Goal: Task Accomplishment & Management: Use online tool/utility

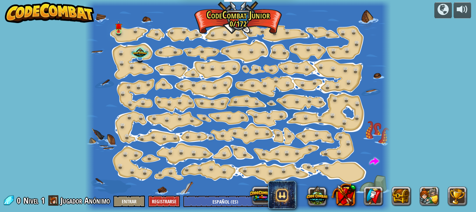
select select "es-ES"
click at [267, 199] on div at bounding box center [359, 196] width 224 height 28
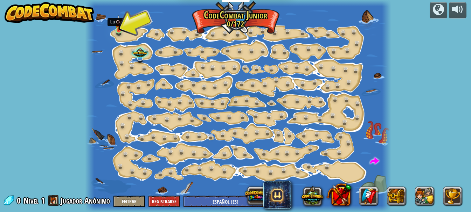
click at [120, 26] on img at bounding box center [118, 23] width 7 height 16
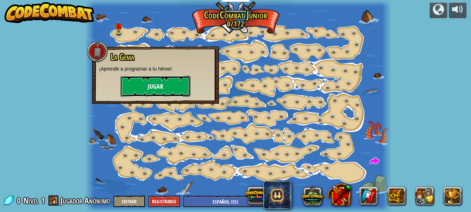
click at [150, 87] on button "Jugar" at bounding box center [155, 86] width 70 height 21
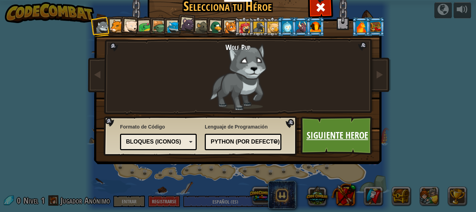
drag, startPoint x: 312, startPoint y: 140, endPoint x: 313, endPoint y: 137, distance: 3.6
click at [313, 137] on link "Siguiente Heroe" at bounding box center [337, 136] width 73 height 38
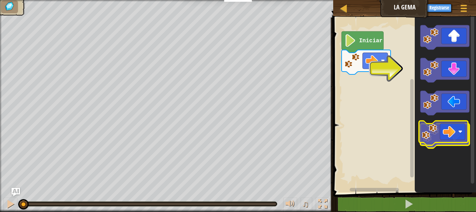
click at [449, 139] on icon "Espacio de trabajo de Blockly" at bounding box center [444, 136] width 49 height 24
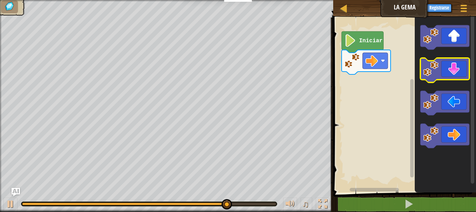
click at [456, 65] on icon "Espacio de trabajo de Blockly" at bounding box center [444, 70] width 49 height 24
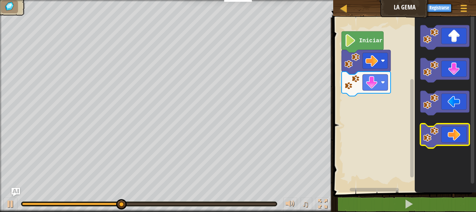
click at [442, 133] on icon "Espacio de trabajo de Blockly" at bounding box center [444, 136] width 49 height 24
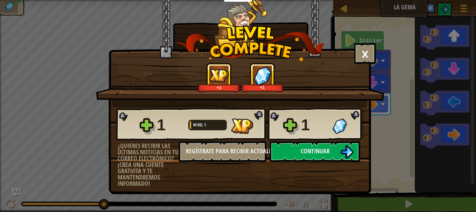
click at [336, 116] on div "1" at bounding box center [332, 125] width 63 height 22
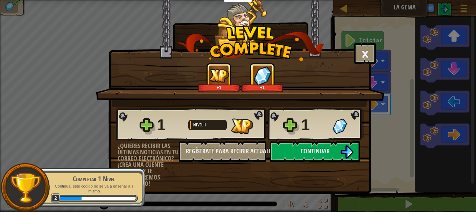
click at [318, 119] on div "1" at bounding box center [314, 125] width 27 height 22
click at [319, 119] on div "1" at bounding box center [314, 125] width 27 height 22
drag, startPoint x: 324, startPoint y: 122, endPoint x: 360, endPoint y: 115, distance: 37.1
click at [329, 127] on div "1" at bounding box center [332, 125] width 63 height 22
drag, startPoint x: 362, startPoint y: 116, endPoint x: 367, endPoint y: 120, distance: 6.2
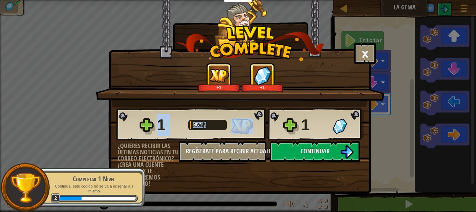
click at [367, 120] on div "1 Nivel 1 1 ¿Quieres recibir las últimas noticias en tu correo electrónico? ¡Cr…" at bounding box center [240, 147] width 262 height 80
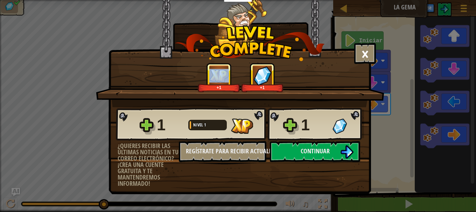
drag, startPoint x: 105, startPoint y: 93, endPoint x: 372, endPoint y: 59, distance: 268.5
click at [372, 58] on div "× Puntúa este nivel: +1 +1 Reticulating Splines... 1 Nivel 1 1 ¿Quieres recibir…" at bounding box center [238, 106] width 476 height 212
click at [300, 149] on button "Continuar" at bounding box center [315, 151] width 90 height 21
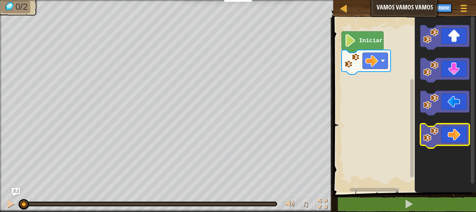
click at [440, 136] on icon "Espacio de trabajo de Blockly" at bounding box center [444, 136] width 49 height 24
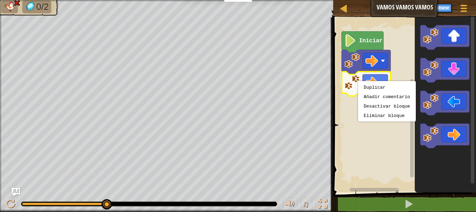
click at [403, 0] on body "Estudiantes Crear Cuenta Gratis. Soluciones para escuelas y distritos Vista pre…" at bounding box center [238, 0] width 476 height 0
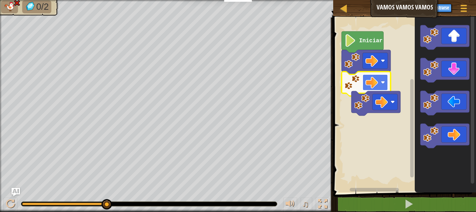
click at [378, 78] on image "Espacio de trabajo de Blockly" at bounding box center [371, 82] width 13 height 13
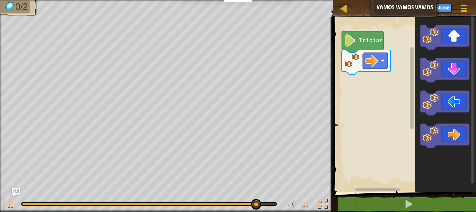
click at [435, 90] on icon "Espacio de trabajo de Blockly" at bounding box center [445, 103] width 61 height 179
click at [433, 57] on icon "Espacio de trabajo de Blockly" at bounding box center [445, 103] width 61 height 179
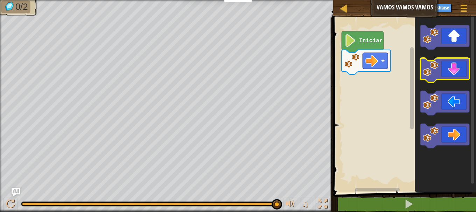
click at [422, 56] on icon "Espacio de trabajo de Blockly" at bounding box center [445, 103] width 61 height 179
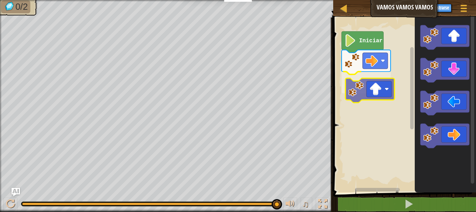
click at [372, 85] on div "Iniciar" at bounding box center [403, 103] width 145 height 179
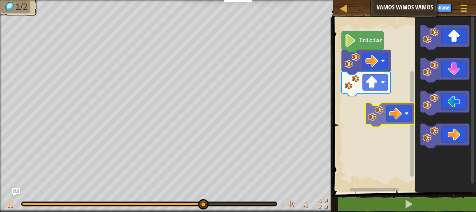
click at [373, 111] on div "Iniciar" at bounding box center [403, 103] width 145 height 179
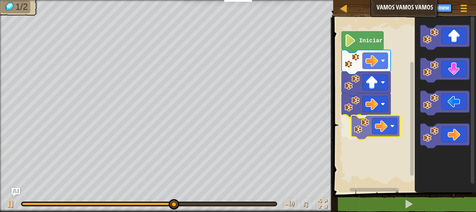
click at [387, 131] on div "Iniciar" at bounding box center [403, 103] width 145 height 179
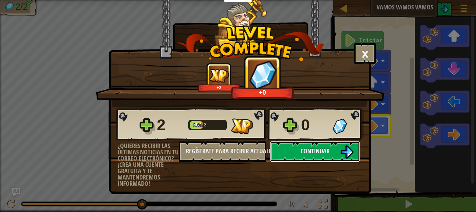
drag, startPoint x: 339, startPoint y: 149, endPoint x: 343, endPoint y: 148, distance: 4.4
click at [343, 148] on button "Continuar" at bounding box center [315, 151] width 90 height 21
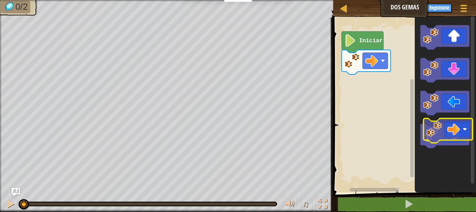
click at [438, 119] on icon "Espacio de trabajo de Blockly" at bounding box center [445, 103] width 61 height 179
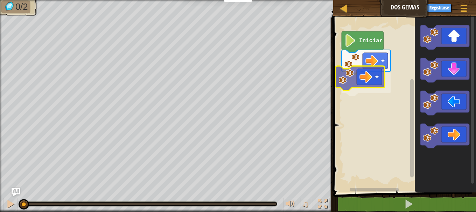
click at [346, 80] on div "Iniciar" at bounding box center [403, 103] width 145 height 179
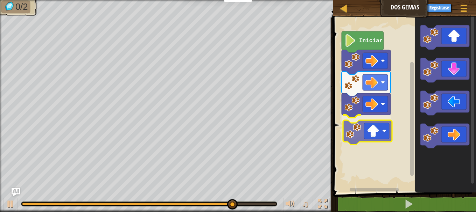
click at [359, 130] on div "Iniciar" at bounding box center [403, 103] width 145 height 179
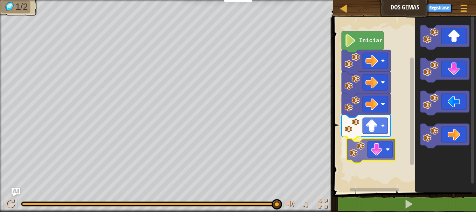
click at [389, 154] on div "Iniciar" at bounding box center [403, 103] width 145 height 179
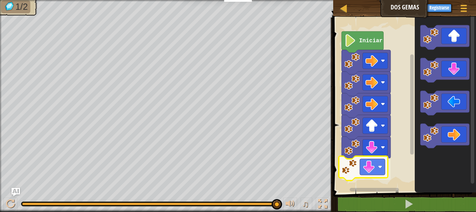
click at [366, 171] on div "Iniciar" at bounding box center [403, 103] width 145 height 179
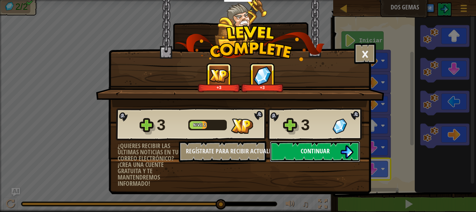
click at [351, 147] on img at bounding box center [346, 152] width 13 height 13
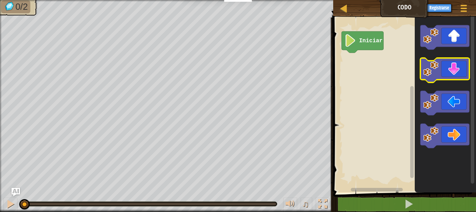
click at [442, 64] on icon "Espacio de trabajo de Blockly" at bounding box center [444, 70] width 49 height 24
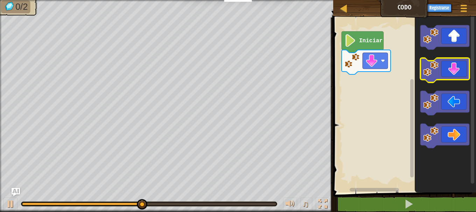
click at [455, 77] on icon "Espacio de trabajo de Blockly" at bounding box center [444, 70] width 49 height 24
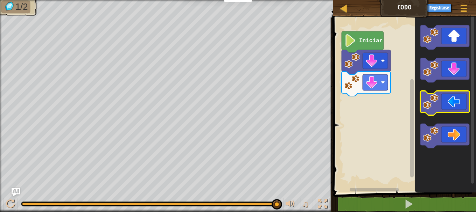
click at [435, 107] on image "Espacio de trabajo de Blockly" at bounding box center [430, 101] width 15 height 15
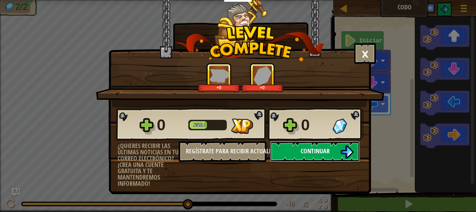
click at [331, 145] on button "Continuar" at bounding box center [315, 151] width 90 height 21
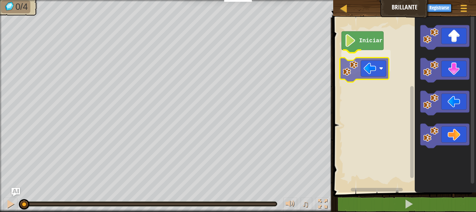
click at [359, 70] on div "Iniciar" at bounding box center [403, 103] width 145 height 179
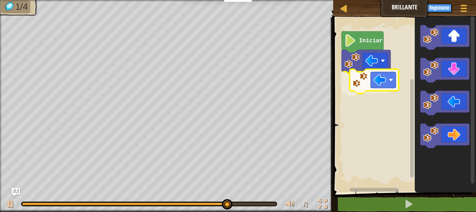
click at [363, 86] on div "Iniciar" at bounding box center [403, 103] width 145 height 179
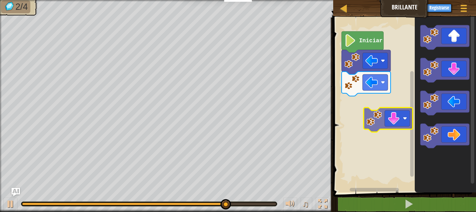
click at [395, 122] on div "Iniciar" at bounding box center [403, 103] width 145 height 179
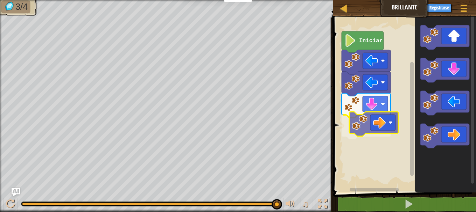
click at [388, 132] on div "Iniciar" at bounding box center [403, 103] width 145 height 179
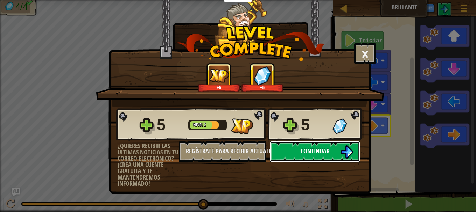
click at [299, 149] on button "Continuar" at bounding box center [315, 151] width 90 height 21
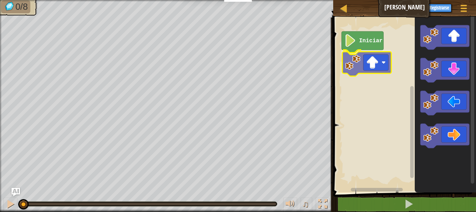
click at [354, 64] on div "Iniciar" at bounding box center [403, 103] width 145 height 179
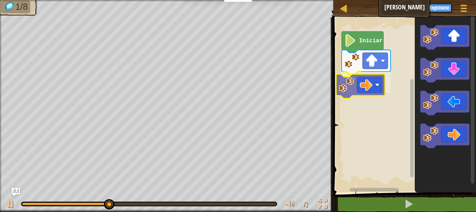
click at [348, 90] on div "Iniciar" at bounding box center [403, 103] width 145 height 179
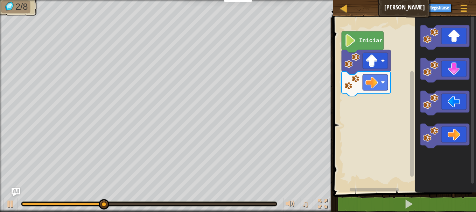
click at [427, 73] on g "Espacio de trabajo de Blockly" at bounding box center [444, 70] width 49 height 24
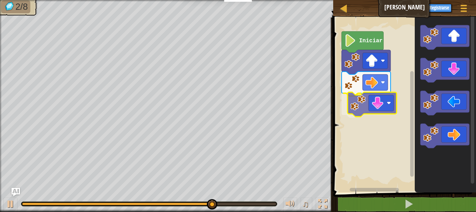
click at [355, 106] on div "Iniciar" at bounding box center [403, 103] width 145 height 179
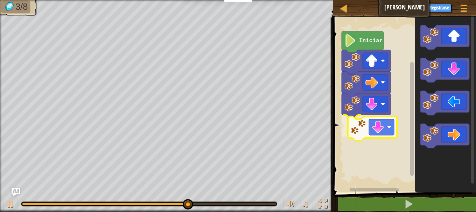
click at [372, 131] on div "Iniciar" at bounding box center [403, 103] width 145 height 179
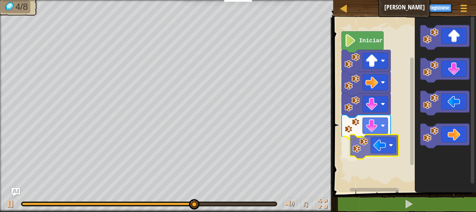
click at [352, 139] on div "Iniciar" at bounding box center [403, 103] width 145 height 179
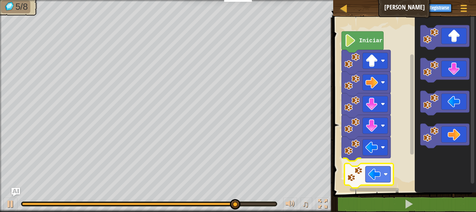
click at [369, 184] on div "Iniciar" at bounding box center [403, 103] width 145 height 179
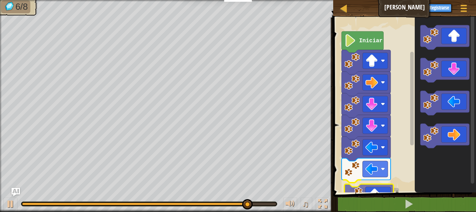
click at [357, 190] on div "Iniciar" at bounding box center [403, 103] width 145 height 179
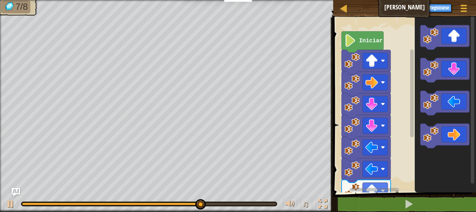
click at [390, 114] on div "Iniciar" at bounding box center [403, 103] width 145 height 179
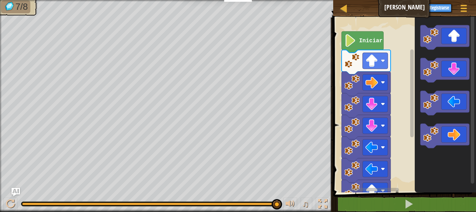
click at [365, 0] on html "Estudiantes Crear Cuenta Gratis. Soluciones para escuelas y distritos Vista pre…" at bounding box center [238, 0] width 476 height 0
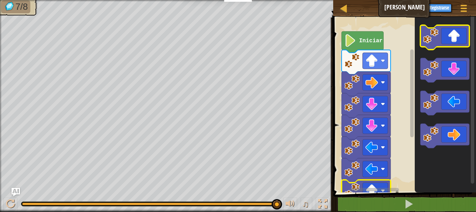
click at [443, 43] on icon "Espacio de trabajo de Blockly" at bounding box center [445, 103] width 61 height 179
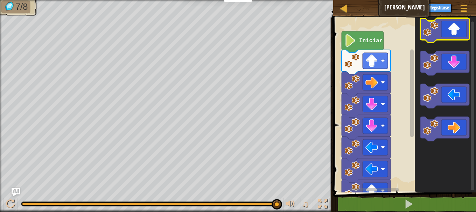
click at [439, 39] on icon "Espacio de trabajo de Blockly" at bounding box center [444, 30] width 49 height 24
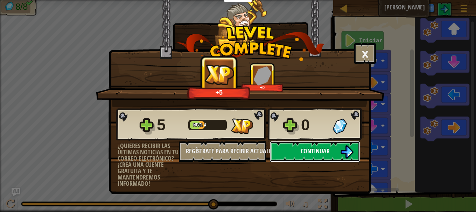
click at [315, 148] on span "Continuar" at bounding box center [315, 151] width 29 height 9
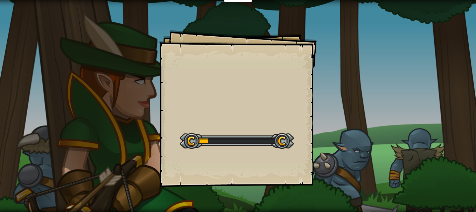
click at [314, 148] on div "Goals Start Level Error al cargar desde el servidor. Intenta refrescar la págin…" at bounding box center [237, 108] width 157 height 157
drag, startPoint x: 309, startPoint y: 149, endPoint x: 299, endPoint y: 146, distance: 10.5
click at [299, 146] on div "La X Goals Start Level Error al cargar desde el servidor. Intenta refrescar la …" at bounding box center [237, 108] width 157 height 157
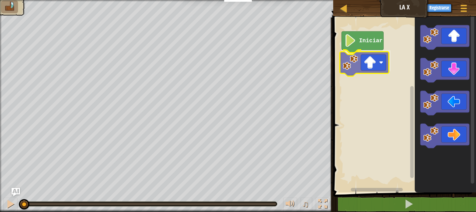
click at [381, 56] on div "Iniciar" at bounding box center [403, 103] width 145 height 179
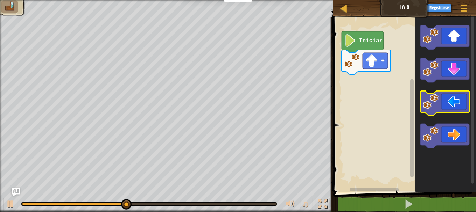
click at [436, 107] on image "Espacio de trabajo de Blockly" at bounding box center [430, 101] width 15 height 15
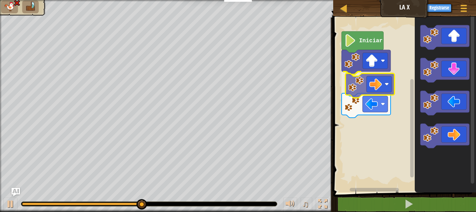
click at [351, 91] on div "Iniciar" at bounding box center [403, 103] width 145 height 179
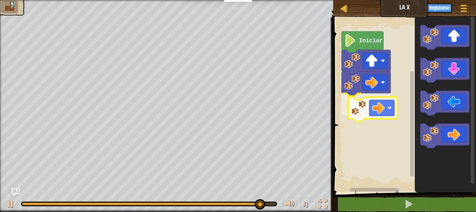
click at [376, 113] on div "Iniciar" at bounding box center [403, 103] width 145 height 179
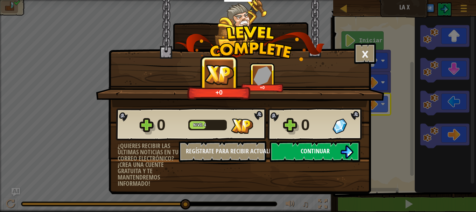
drag, startPoint x: 325, startPoint y: 152, endPoint x: 325, endPoint y: 143, distance: 9.1
click at [325, 143] on button "Continuar" at bounding box center [315, 151] width 90 height 21
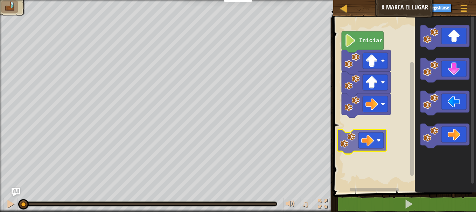
click at [355, 148] on div "Iniciar" at bounding box center [403, 103] width 145 height 179
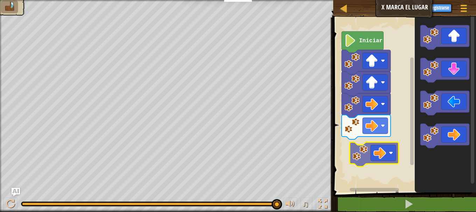
click at [386, 156] on div "Iniciar" at bounding box center [403, 103] width 145 height 179
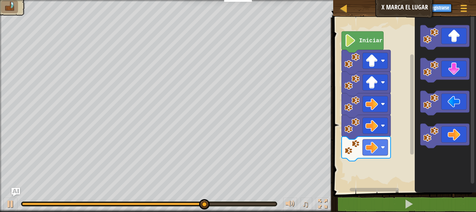
click at [421, 105] on g "Espacio de trabajo de Blockly" at bounding box center [444, 86] width 49 height 123
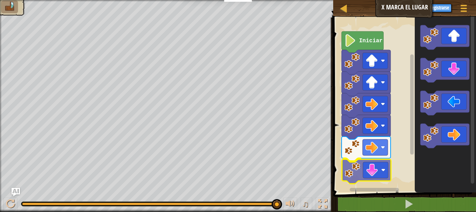
click at [369, 173] on div "Iniciar" at bounding box center [403, 103] width 145 height 179
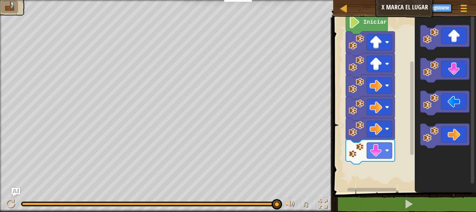
click at [411, 90] on div "Iniciar" at bounding box center [403, 103] width 145 height 179
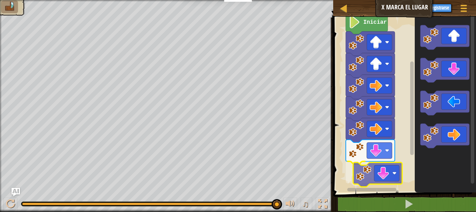
click at [376, 181] on div "Iniciar" at bounding box center [403, 103] width 145 height 179
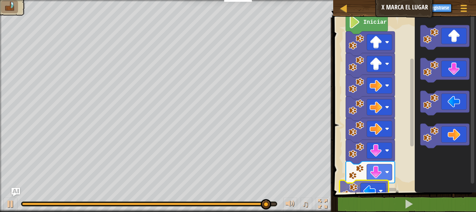
click at [359, 201] on div "1 2 3 4 go ( 'up' , 1 ) go ( 'up' , 1 ) go ( 'right' , 1 ) הההההההההההההההההההה…" at bounding box center [403, 129] width 145 height 217
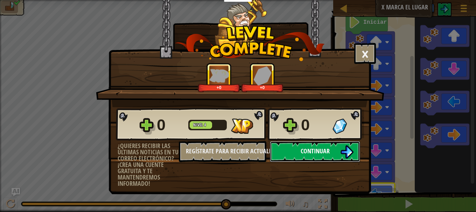
click at [342, 143] on button "Continuar" at bounding box center [315, 151] width 90 height 21
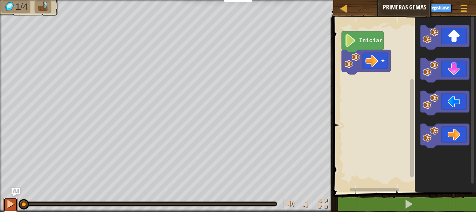
click at [10, 210] on button at bounding box center [10, 205] width 14 height 14
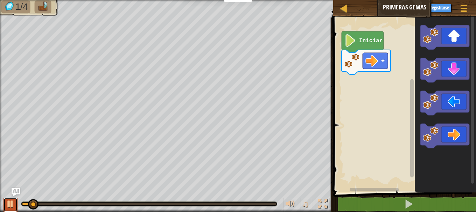
click at [10, 205] on div at bounding box center [10, 204] width 9 height 9
click at [10, 201] on div at bounding box center [10, 204] width 9 height 9
click at [8, 210] on button at bounding box center [10, 205] width 14 height 14
click at [10, 207] on div at bounding box center [10, 204] width 9 height 9
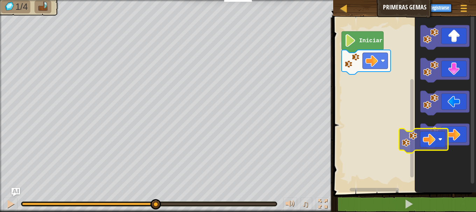
click at [396, 134] on div "Iniciar" at bounding box center [403, 103] width 145 height 179
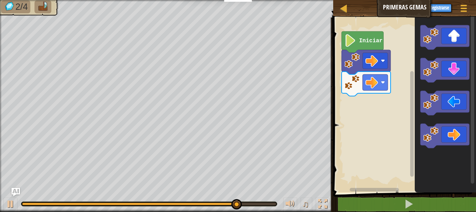
click at [419, 37] on icon "Espacio de trabajo de Blockly" at bounding box center [445, 103] width 61 height 179
click at [426, 22] on icon "Espacio de trabajo de Blockly" at bounding box center [445, 103] width 61 height 179
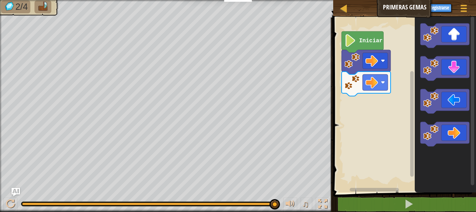
click at [403, 20] on div "Iniciar" at bounding box center [403, 103] width 145 height 179
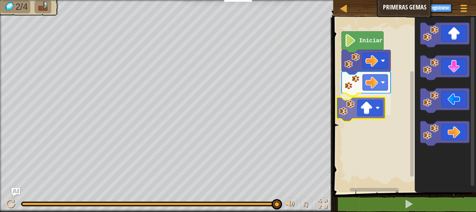
click at [342, 106] on div "Iniciar" at bounding box center [403, 103] width 145 height 179
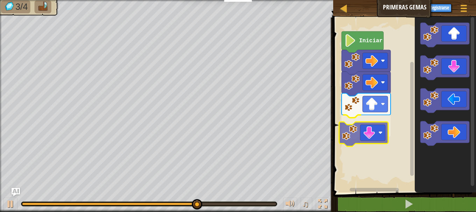
click at [349, 135] on div "Iniciar" at bounding box center [403, 103] width 145 height 179
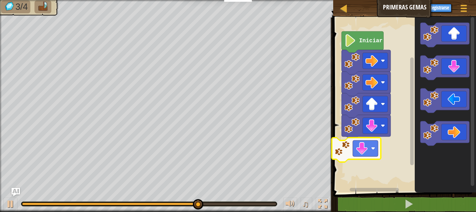
click at [346, 142] on div "Iniciar" at bounding box center [403, 103] width 145 height 179
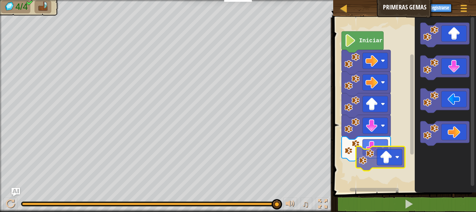
click at [357, 162] on div "Iniciar" at bounding box center [403, 103] width 145 height 179
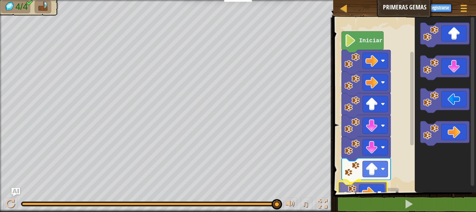
click at [360, 195] on div "1 2 go ( 'right' ) הההההההההההההההההההההההההההההההההההההההההההההההההההההההההההה…" at bounding box center [403, 129] width 145 height 217
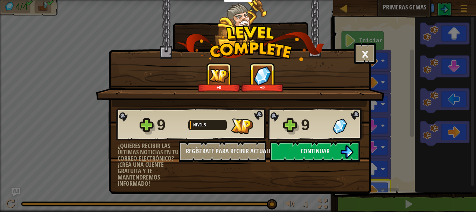
click at [262, 75] on img at bounding box center [262, 75] width 18 height 19
click at [314, 125] on div "9" at bounding box center [314, 125] width 27 height 22
click at [314, 141] on div "9 Nivel 5 9 ¿Quieres recibir las últimas noticias en tu correo electrónico? ¡Cr…" at bounding box center [240, 147] width 262 height 80
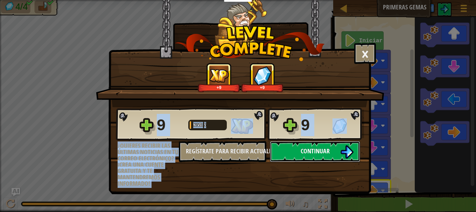
click at [314, 146] on button "Continuar" at bounding box center [315, 151] width 90 height 21
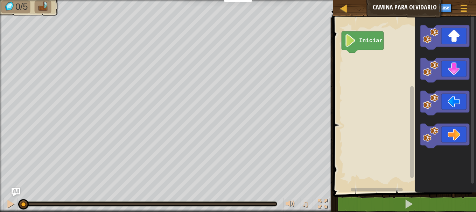
click at [264, 209] on div "0/5 ♫ [PERSON_NAME] Pup" at bounding box center [238, 106] width 476 height 212
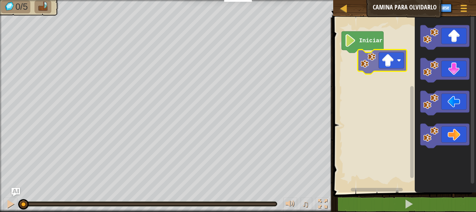
click at [397, 51] on div "Iniciar" at bounding box center [403, 103] width 145 height 179
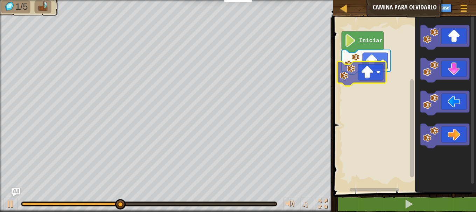
click at [379, 69] on div "Iniciar" at bounding box center [403, 103] width 145 height 179
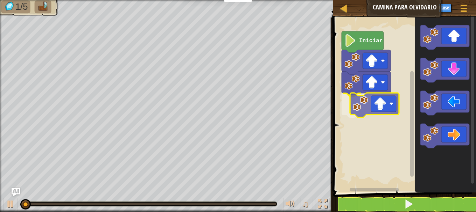
click at [381, 99] on div "Iniciar" at bounding box center [403, 103] width 145 height 179
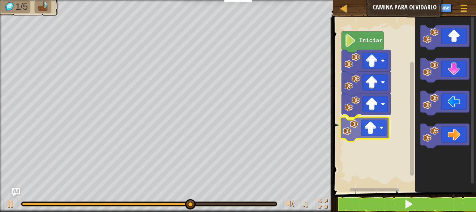
click at [387, 136] on div "Iniciar" at bounding box center [403, 103] width 145 height 179
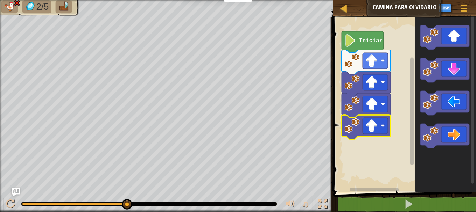
click at [90, 4] on div "2/5" at bounding box center [166, 106] width 333 height 212
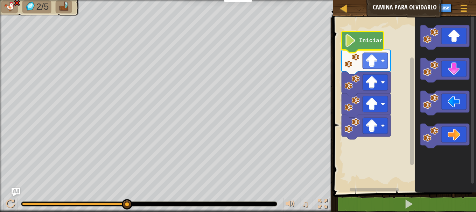
click at [355, 47] on image "Espacio de trabajo de Blockly" at bounding box center [350, 40] width 12 height 13
click at [353, 43] on image "Espacio de trabajo de Blockly" at bounding box center [350, 40] width 12 height 13
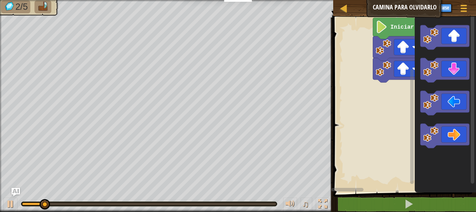
click at [408, 80] on rect "Espacio de trabajo de Blockly" at bounding box center [403, 103] width 145 height 179
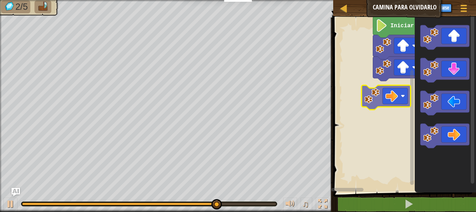
click at [398, 87] on div "Iniciar" at bounding box center [403, 103] width 145 height 179
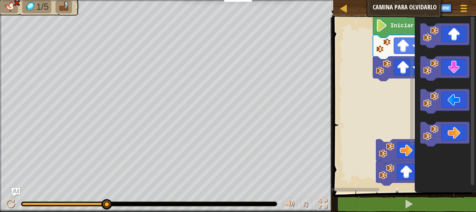
click at [472, 145] on div "Iniciar" at bounding box center [403, 103] width 145 height 179
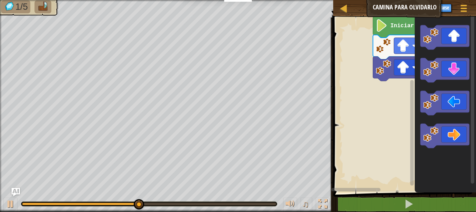
click at [419, 87] on icon "Espacio de trabajo de Blockly" at bounding box center [445, 103] width 61 height 179
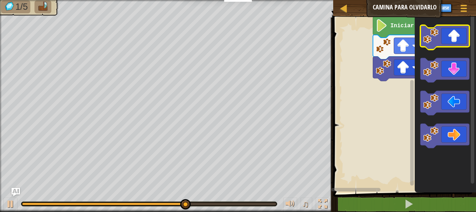
click at [436, 37] on image "Espacio de trabajo de Blockly" at bounding box center [430, 35] width 15 height 15
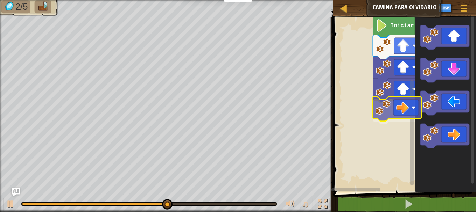
click at [411, 107] on div "Iniciar" at bounding box center [403, 103] width 145 height 179
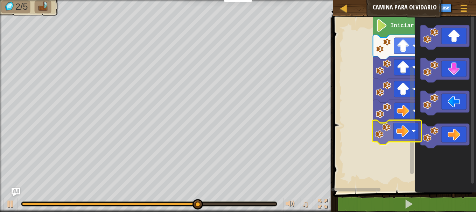
click at [392, 131] on div "Iniciar" at bounding box center [403, 103] width 145 height 179
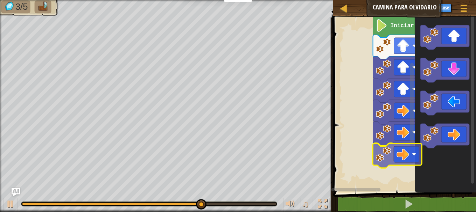
click at [405, 156] on div "Iniciar" at bounding box center [403, 103] width 145 height 179
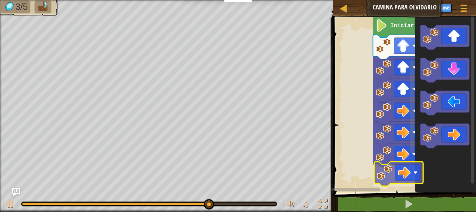
click at [402, 170] on div "Iniciar" at bounding box center [403, 103] width 145 height 179
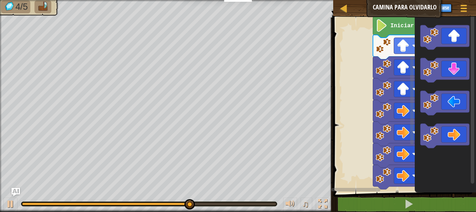
click at [428, 191] on icon "Espacio de trabajo de Blockly" at bounding box center [445, 103] width 61 height 179
click at [414, 176] on div "Iniciar" at bounding box center [403, 103] width 145 height 179
click at [428, 189] on icon "Espacio de trabajo de Blockly" at bounding box center [445, 103] width 61 height 179
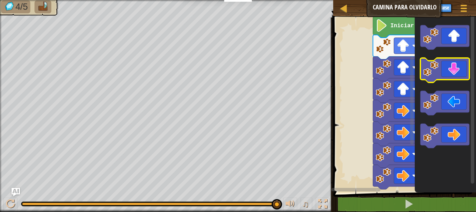
click at [444, 76] on icon "Espacio de trabajo de Blockly" at bounding box center [444, 70] width 49 height 24
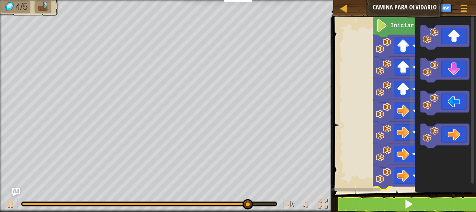
click at [393, 0] on html "Estudiantes Crear Cuenta Gratis. Soluciones para escuelas y distritos Vista pre…" at bounding box center [238, 0] width 476 height 0
